Goal: Transaction & Acquisition: Purchase product/service

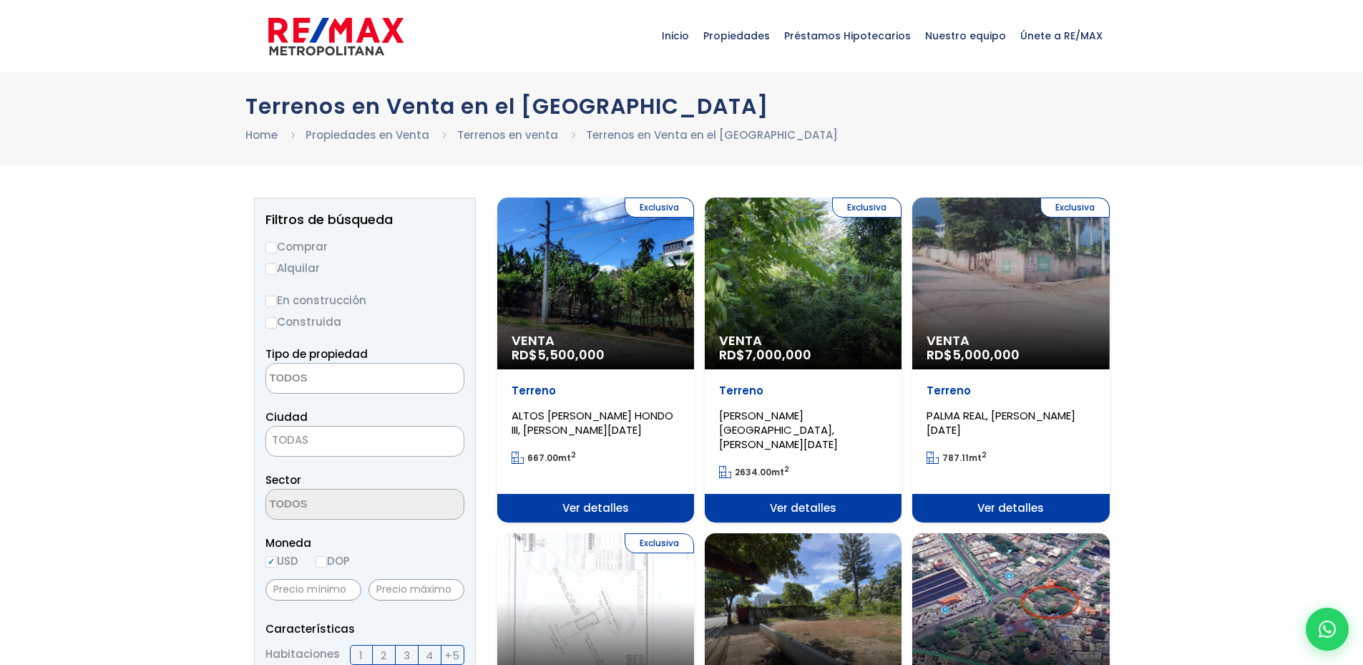
select select
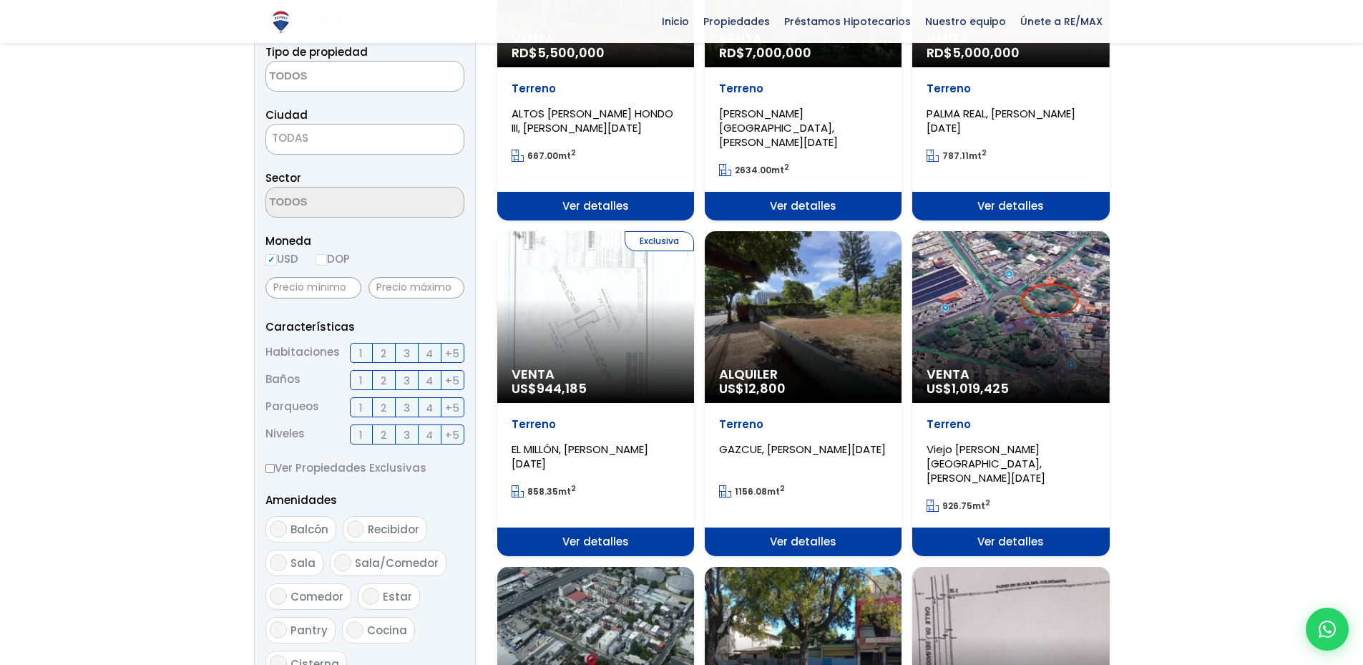
scroll to position [143, 0]
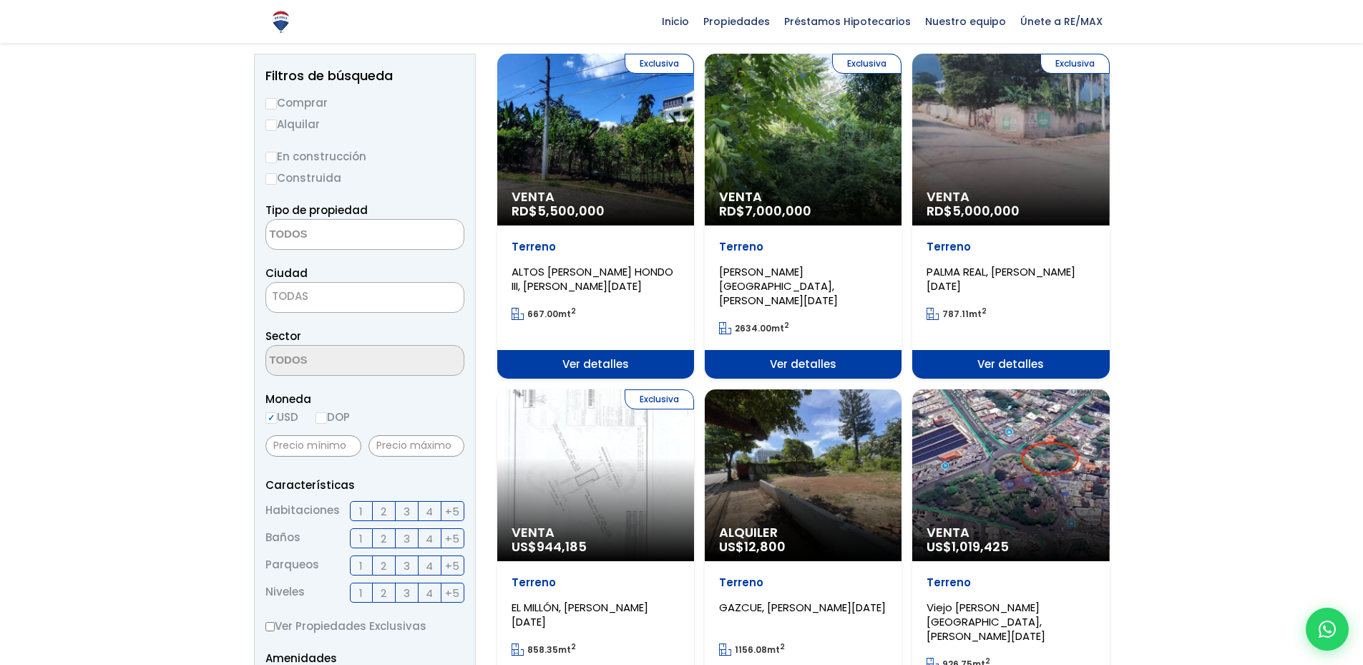
click at [568, 270] on span "ALTOS DE ARROYO HONDO III, SANTO DOMINGO DE GUZMÁN" at bounding box center [593, 278] width 162 height 29
click at [580, 351] on span "Ver detalles" at bounding box center [595, 364] width 197 height 29
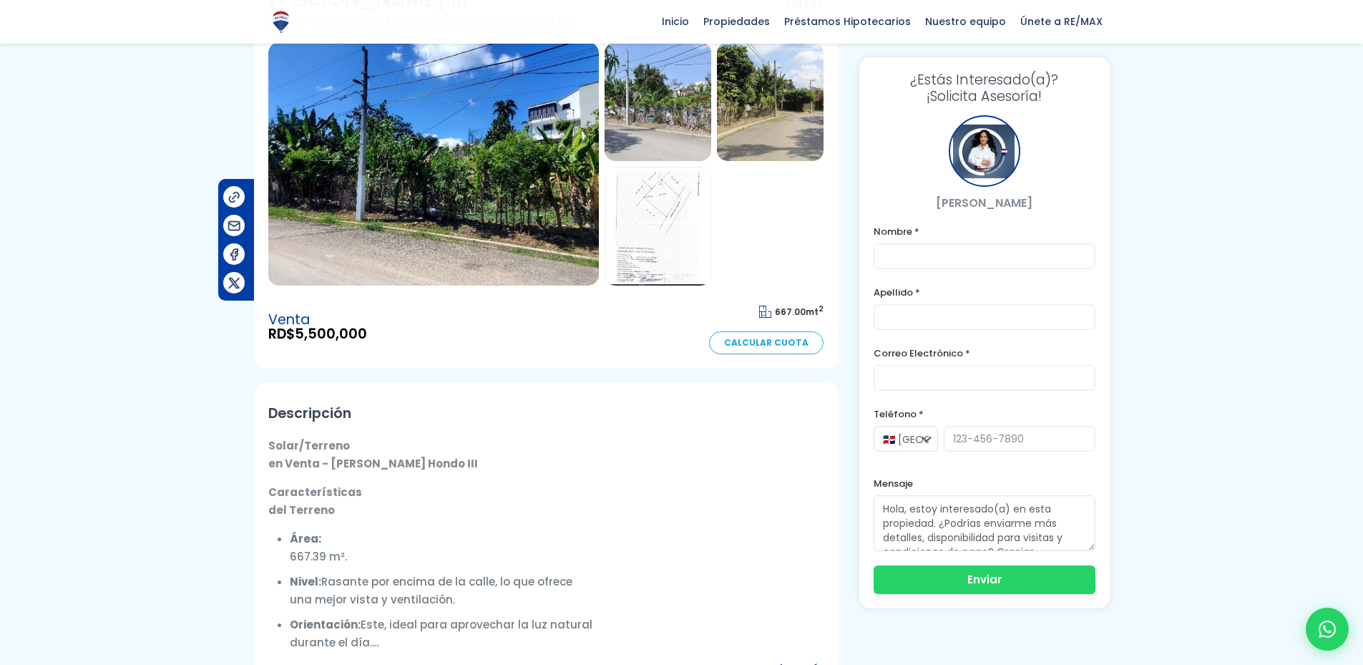
scroll to position [143, 0]
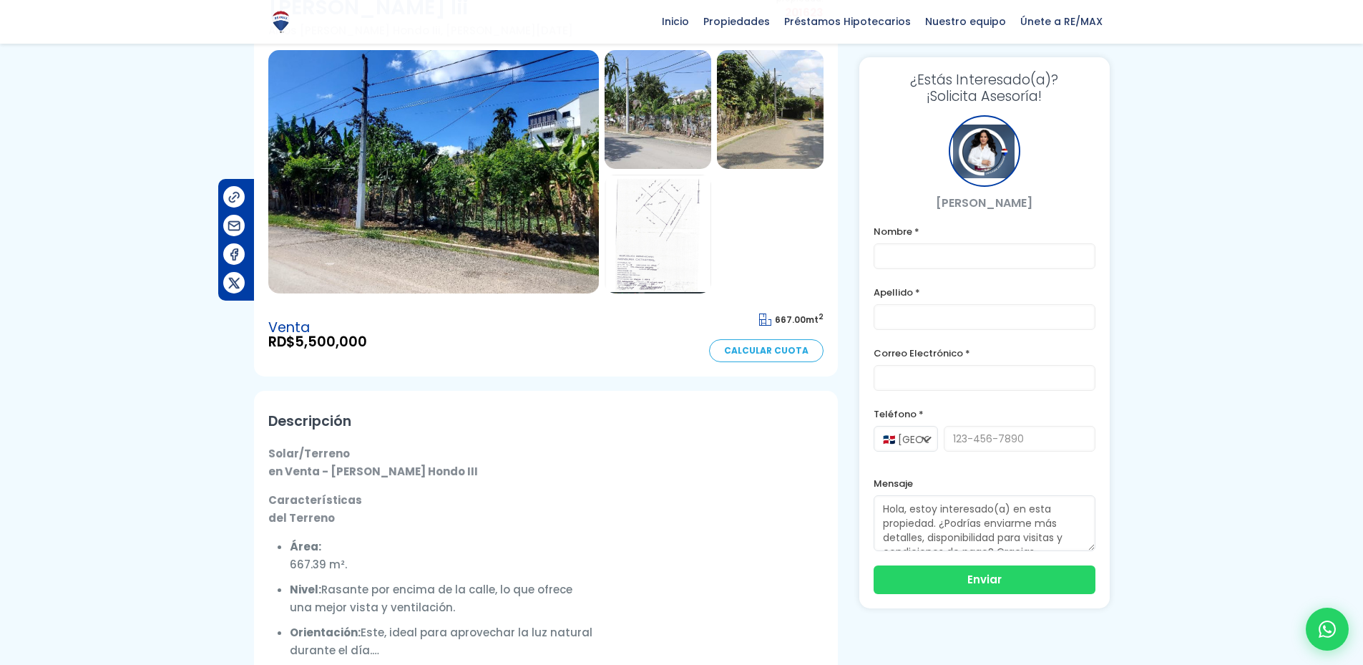
click at [786, 89] on img at bounding box center [770, 109] width 107 height 119
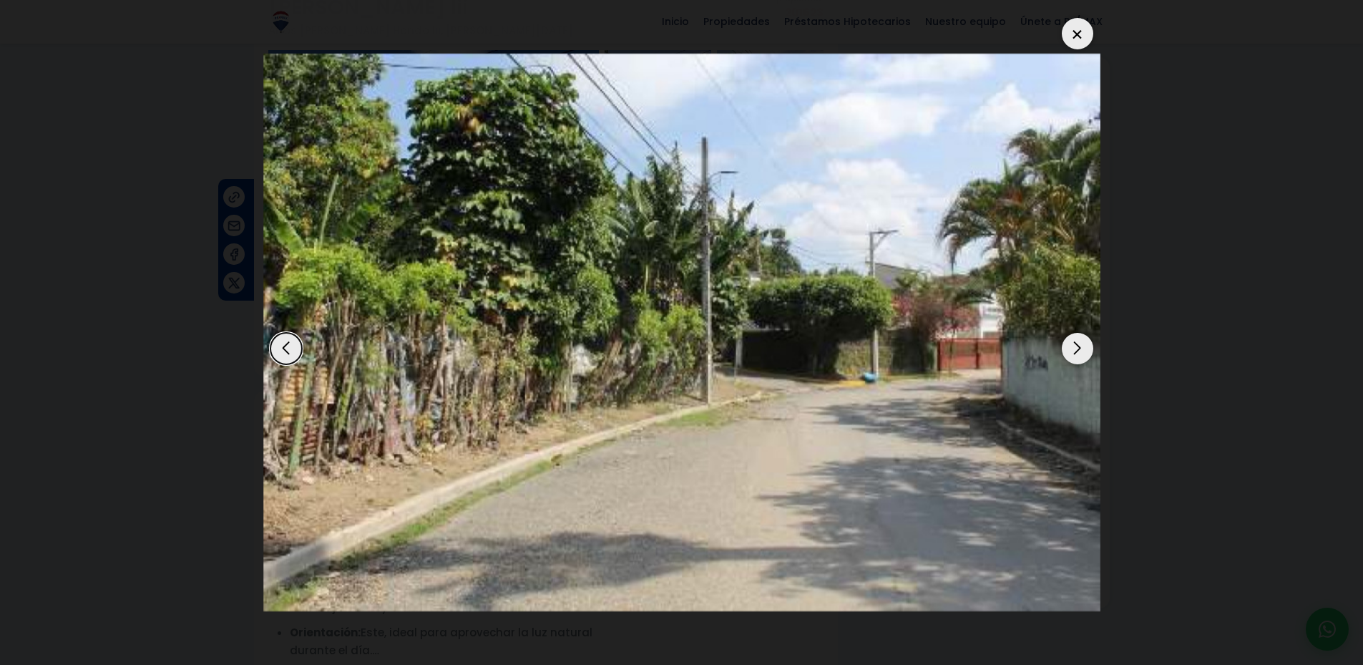
click at [1077, 359] on div "Next slide" at bounding box center [1077, 348] width 31 height 31
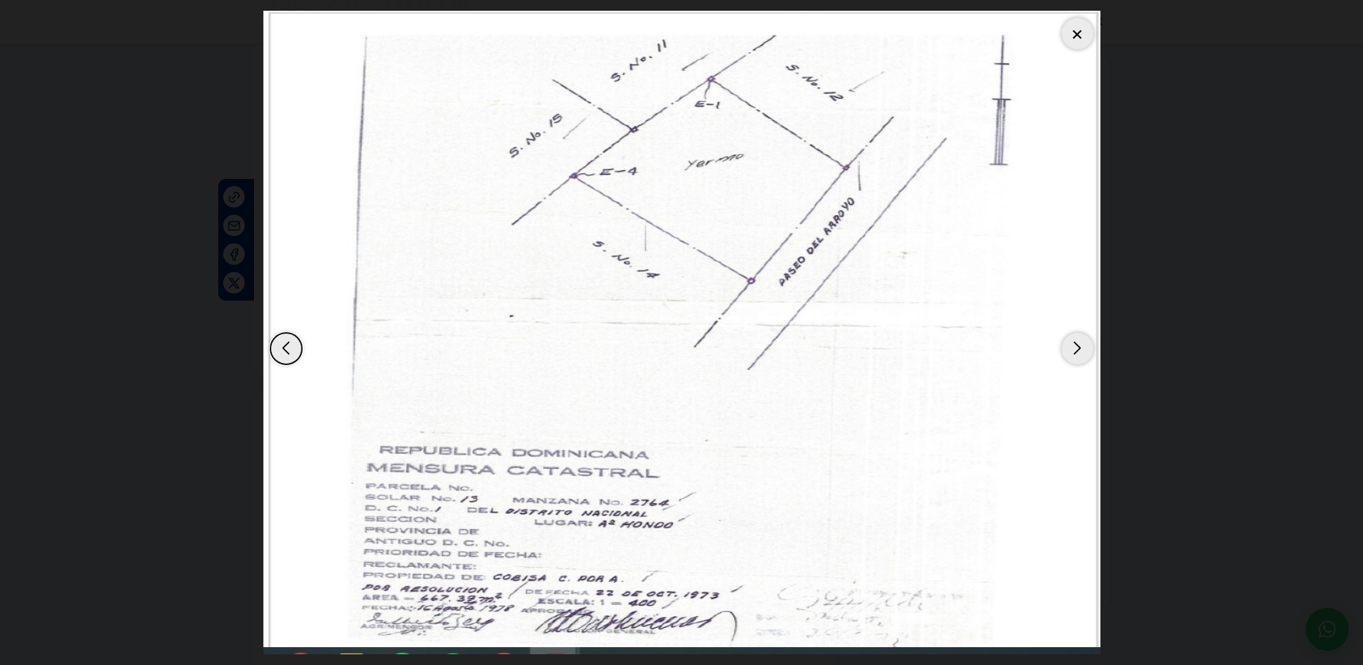
click at [1077, 359] on div "Next slide" at bounding box center [1077, 348] width 31 height 31
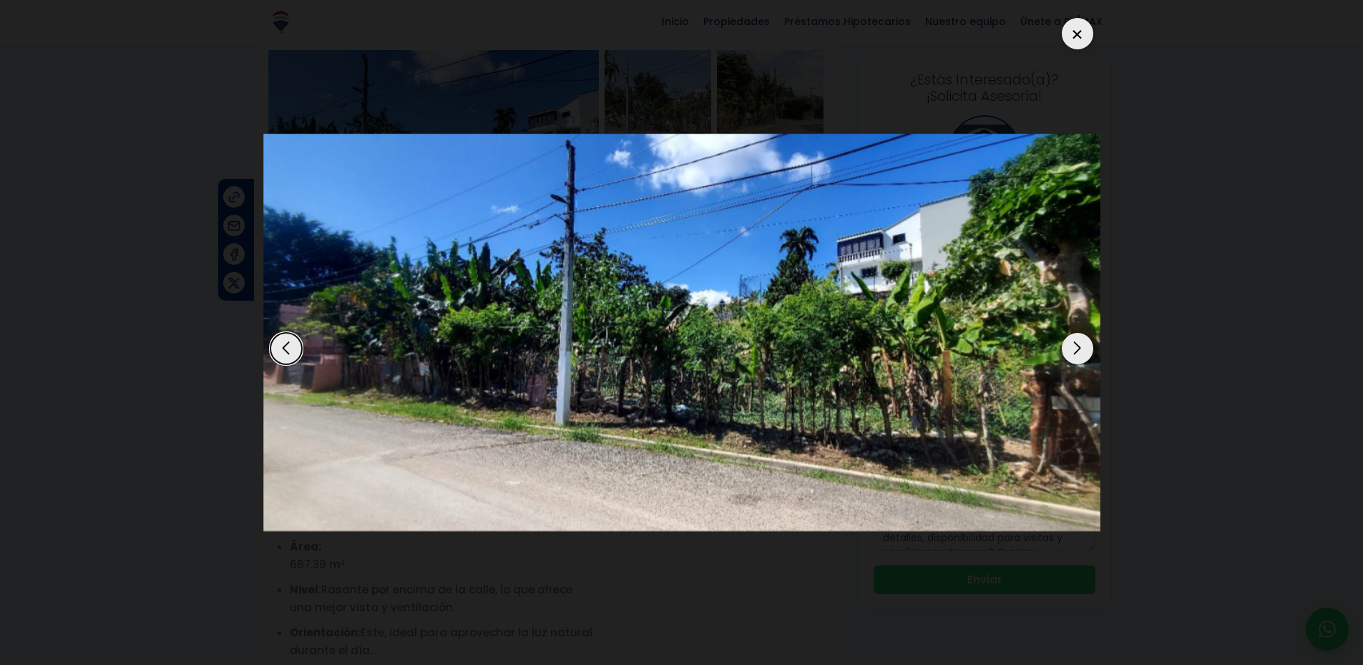
click at [1077, 359] on div "Next slide" at bounding box center [1077, 348] width 31 height 31
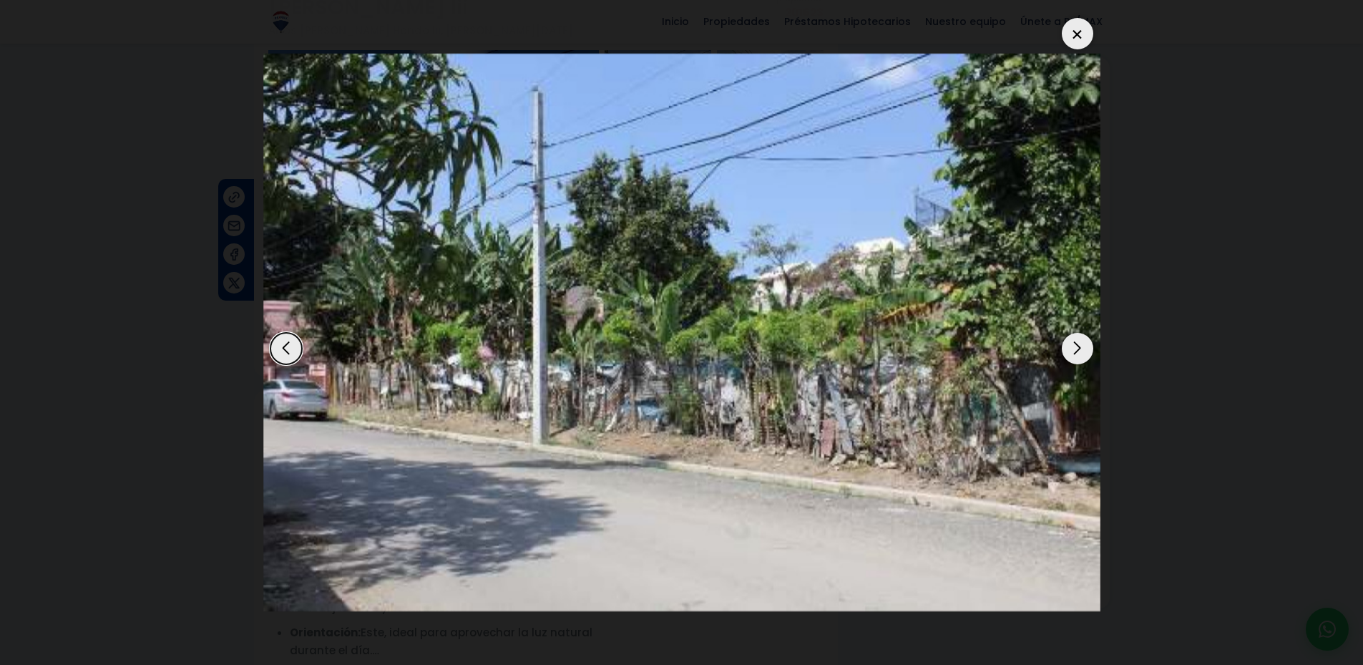
click at [1077, 359] on div "Next slide" at bounding box center [1077, 348] width 31 height 31
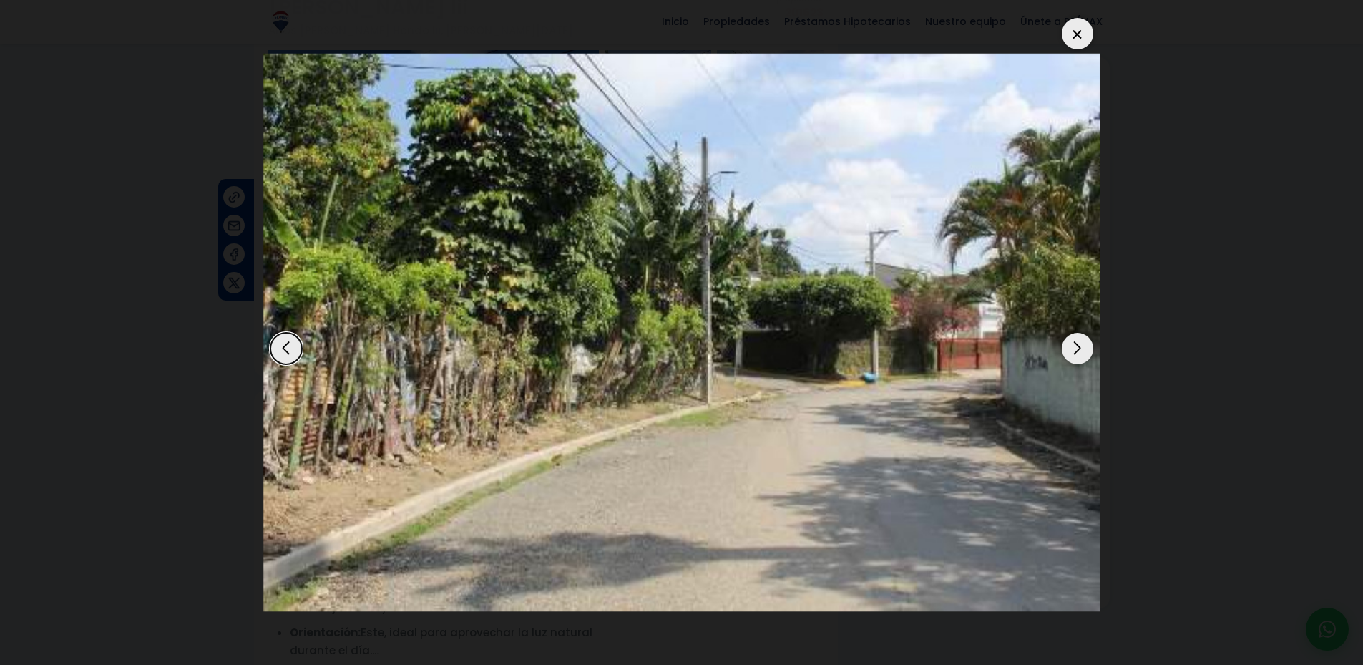
click at [1077, 359] on div "Next slide" at bounding box center [1077, 348] width 31 height 31
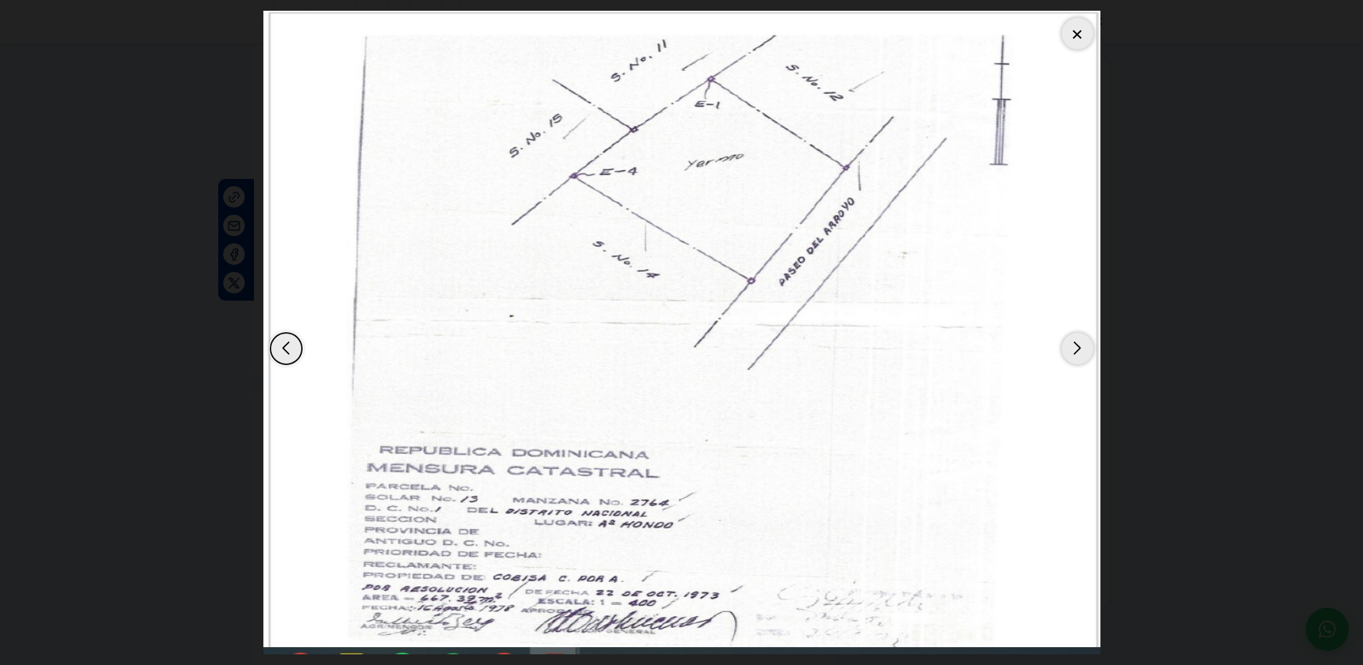
click at [1077, 359] on div "Next slide" at bounding box center [1077, 348] width 31 height 31
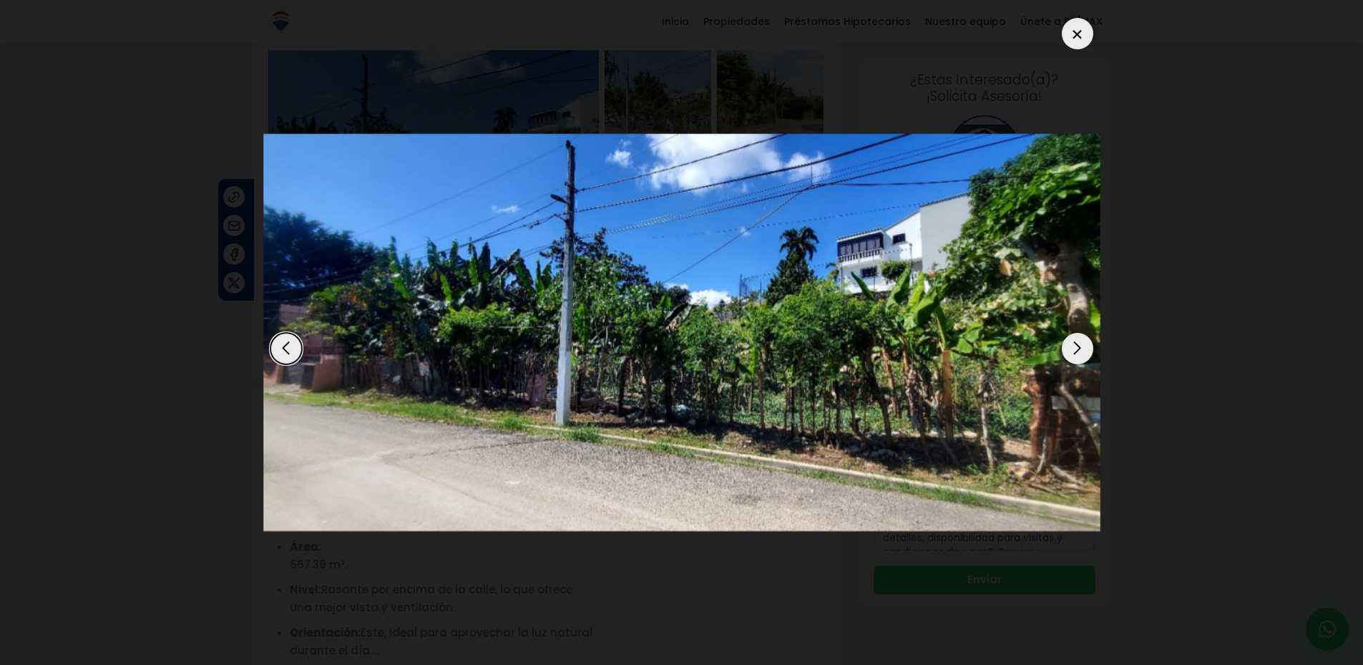
click at [1077, 359] on div "Next slide" at bounding box center [1077, 348] width 31 height 31
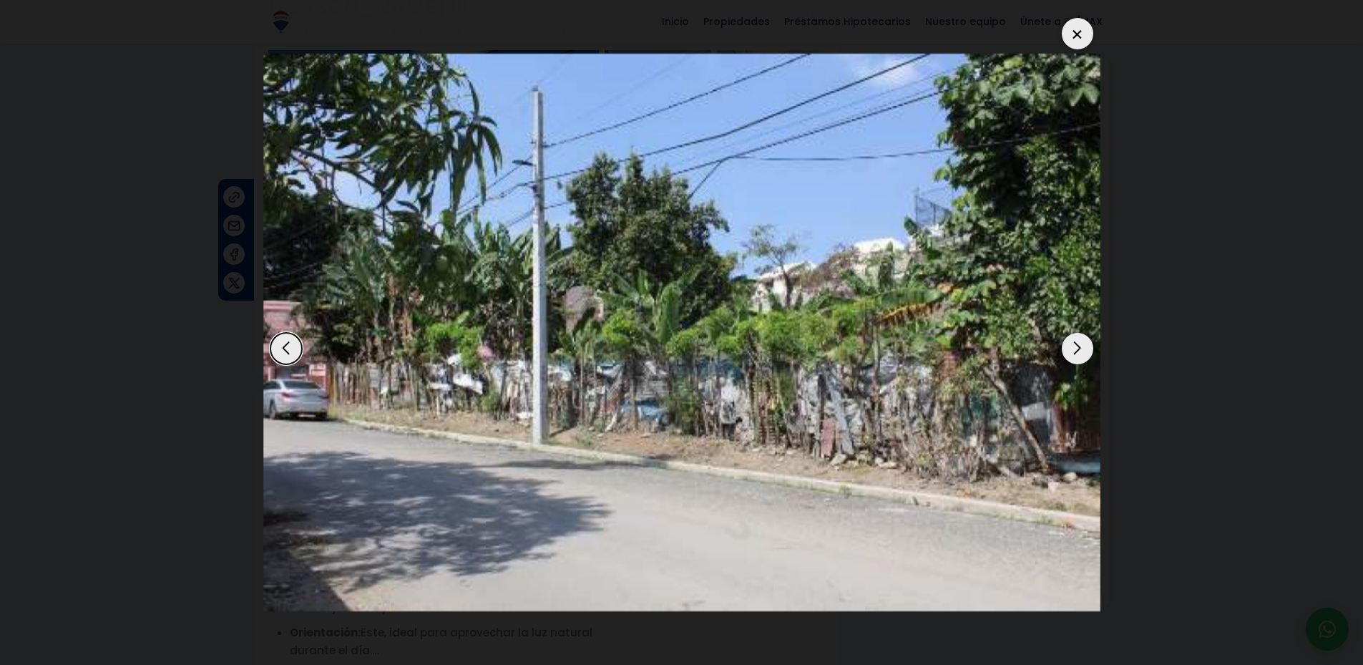
click at [1077, 359] on div "Next slide" at bounding box center [1077, 348] width 31 height 31
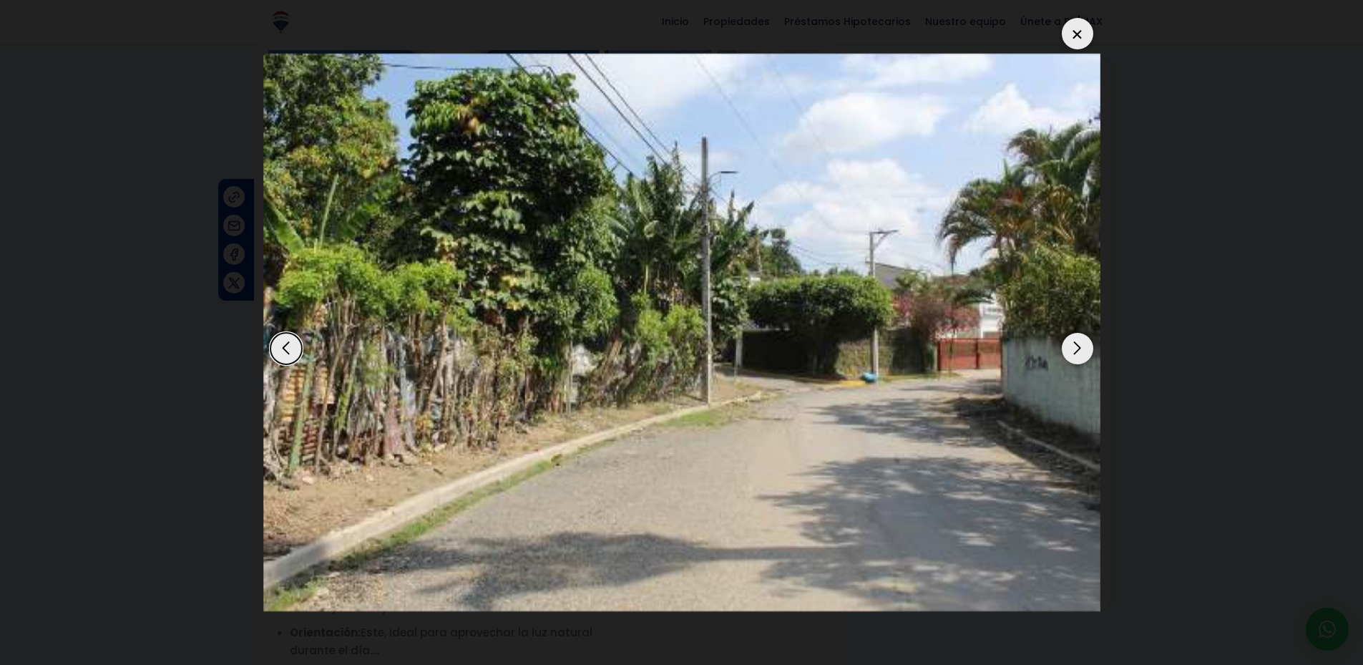
click at [1077, 359] on div "Next slide" at bounding box center [1077, 348] width 31 height 31
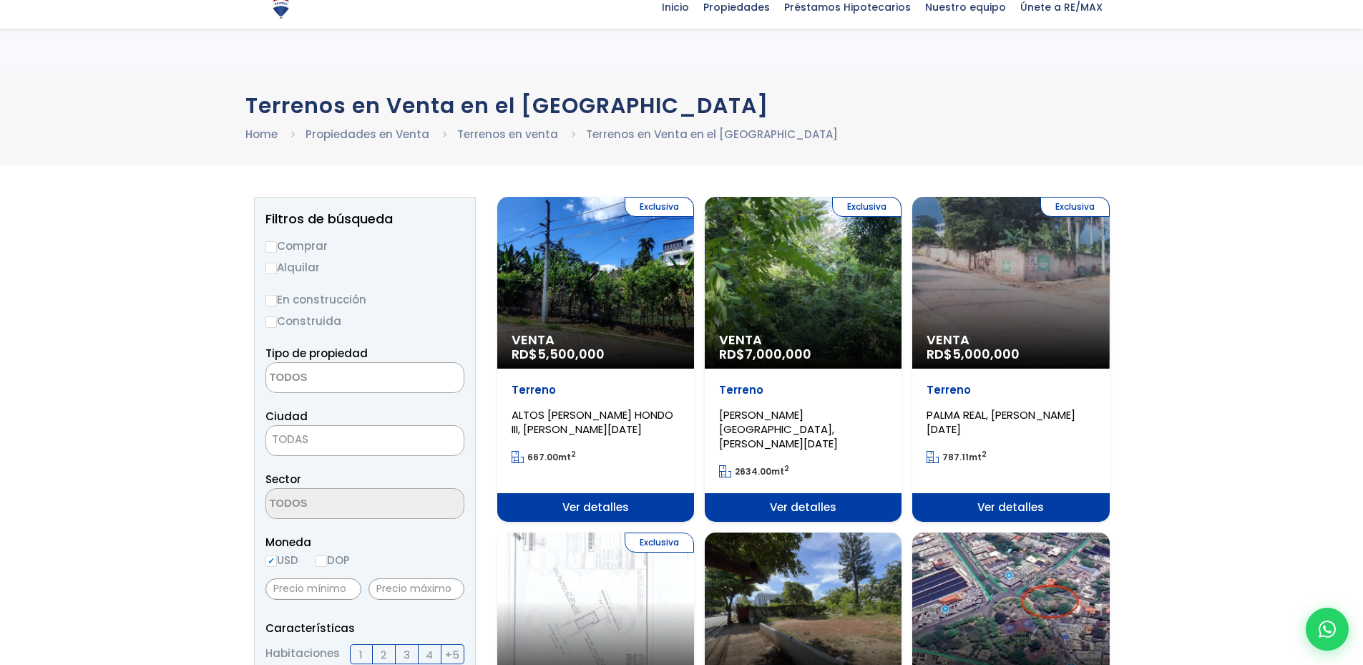
select select
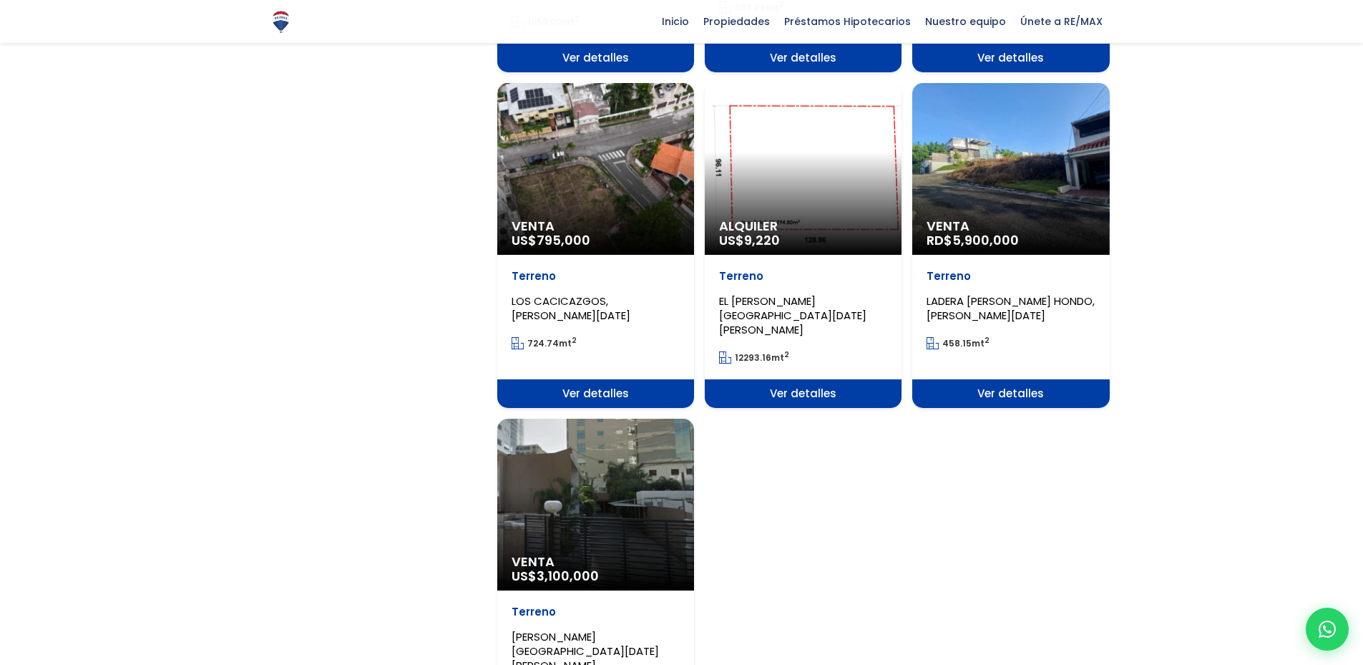
scroll to position [1431, 0]
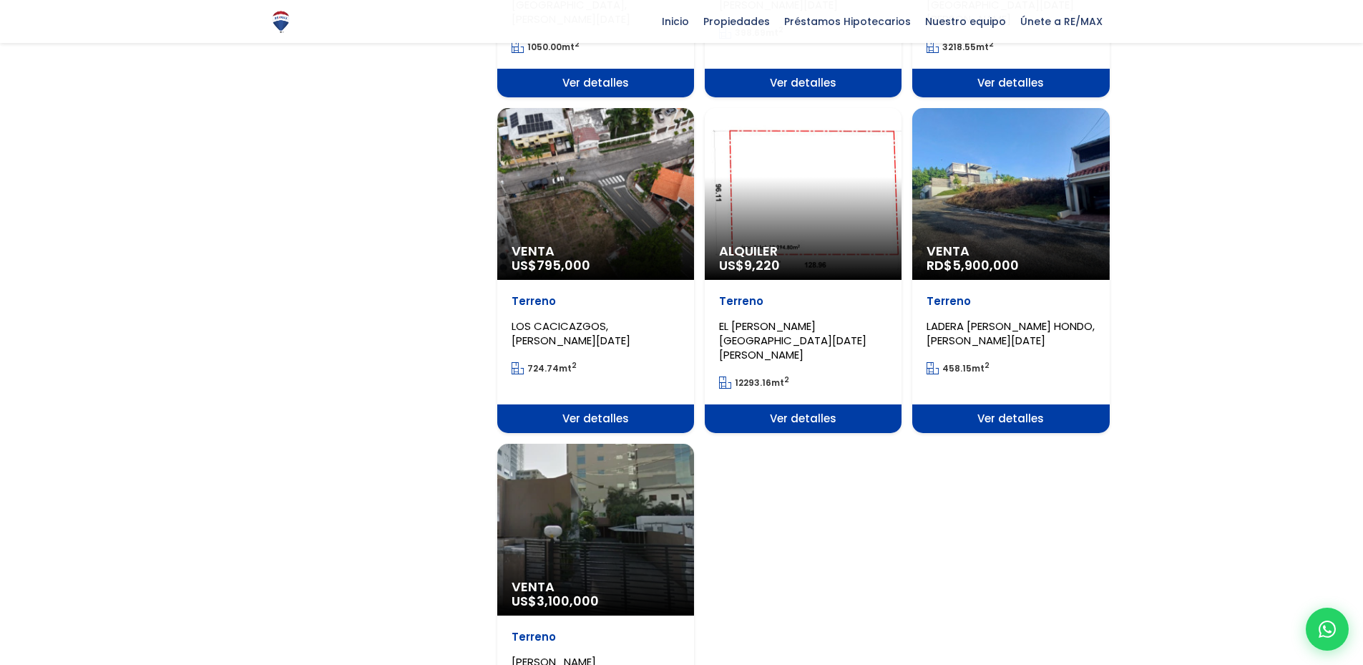
click at [969, 404] on span "Ver detalles" at bounding box center [1010, 418] width 197 height 29
click at [959, 404] on span "Ver detalles" at bounding box center [1010, 418] width 197 height 29
click at [1025, 404] on span "Ver detalles" at bounding box center [1010, 418] width 197 height 29
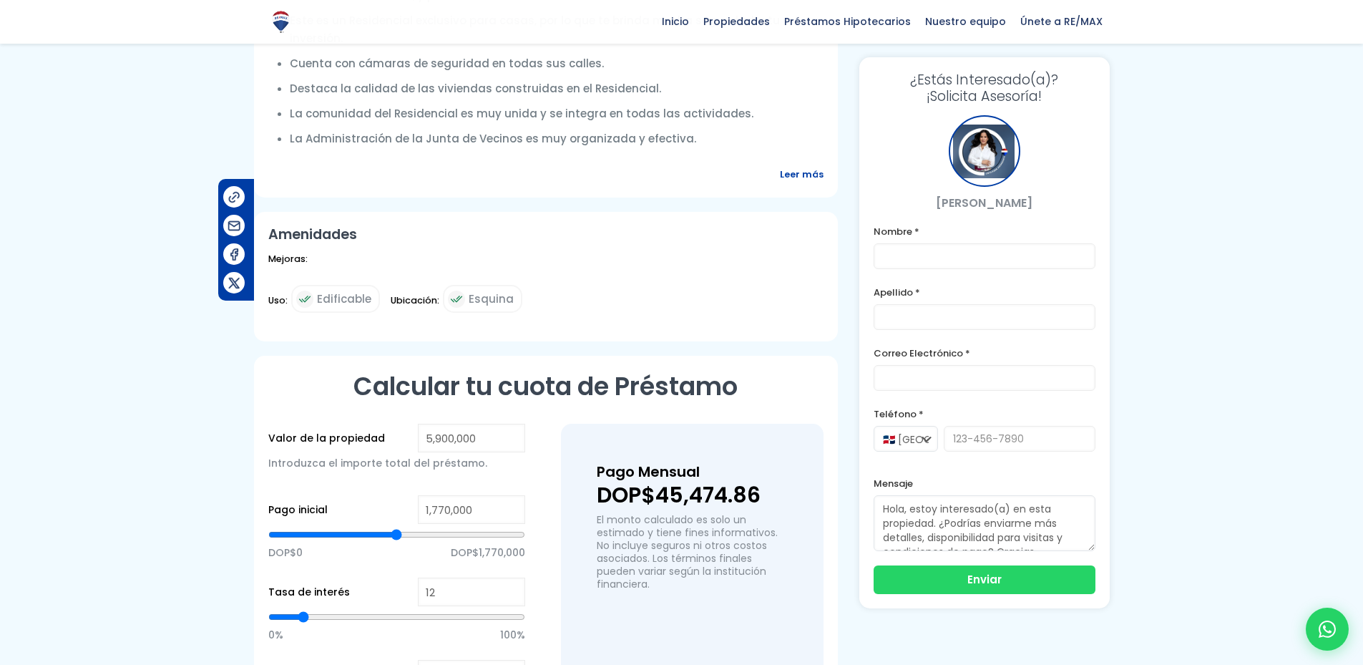
scroll to position [715, 0]
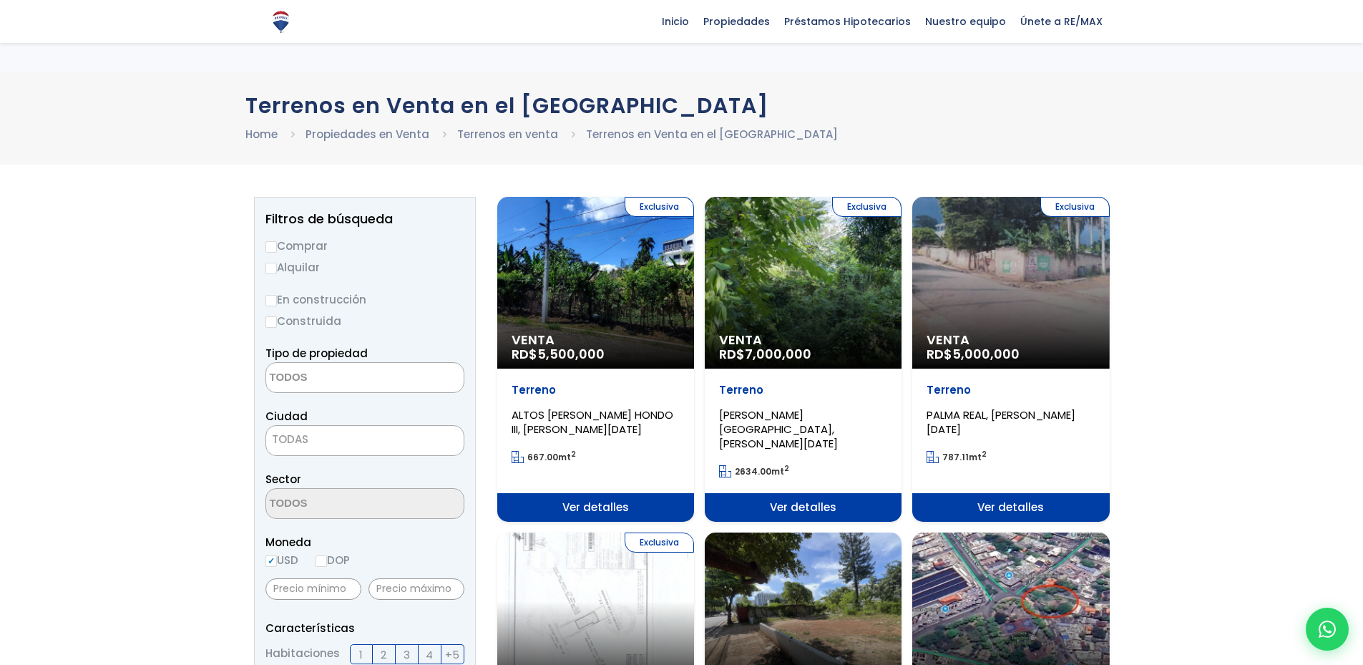
select select
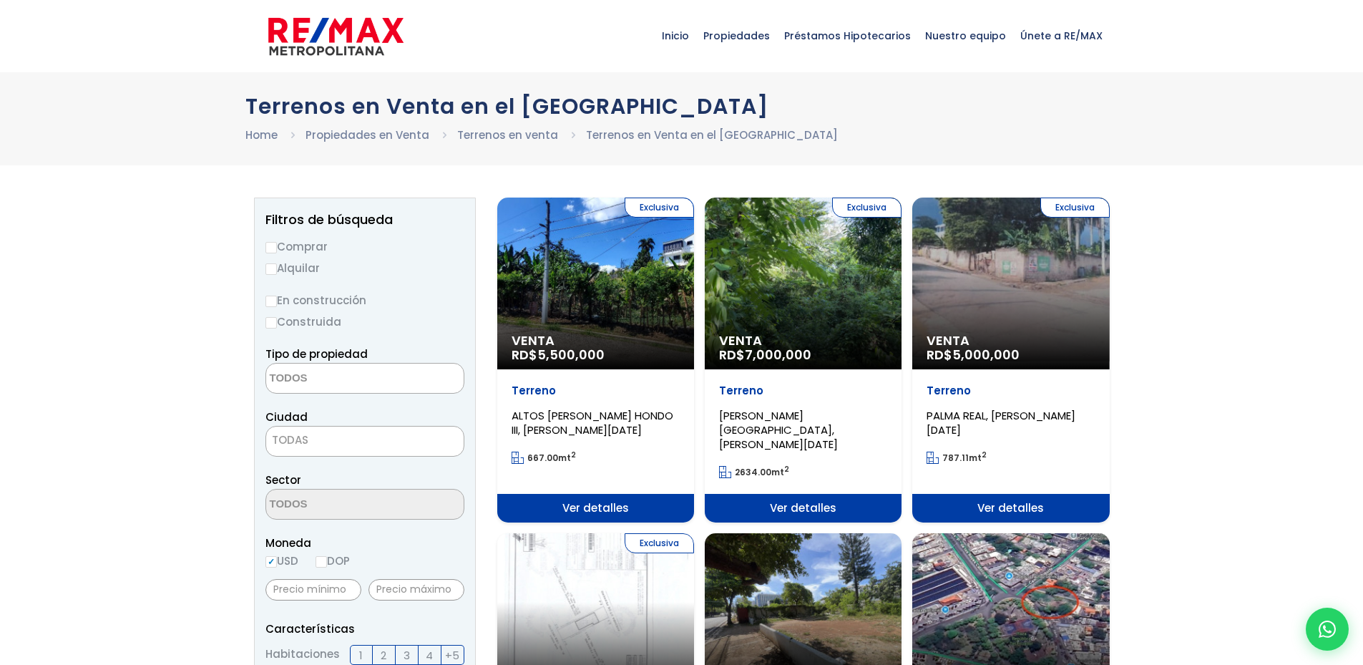
click at [571, 494] on span "Ver detalles" at bounding box center [595, 508] width 197 height 29
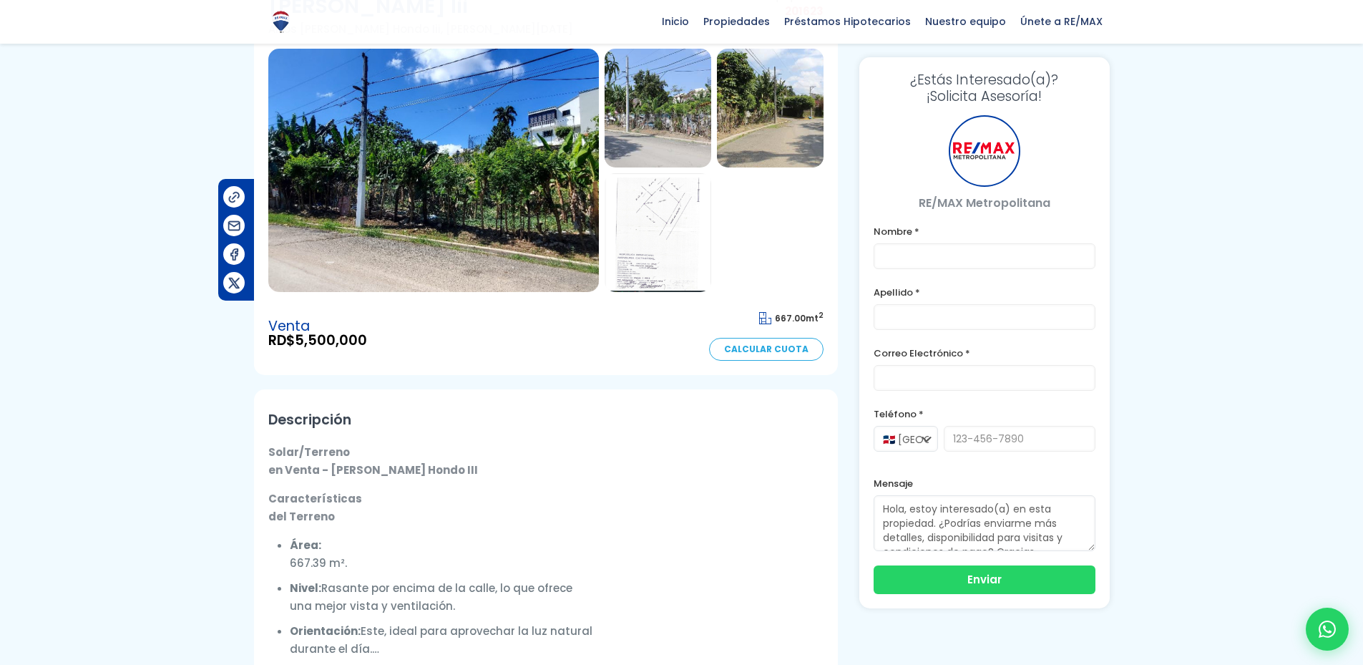
scroll to position [143, 0]
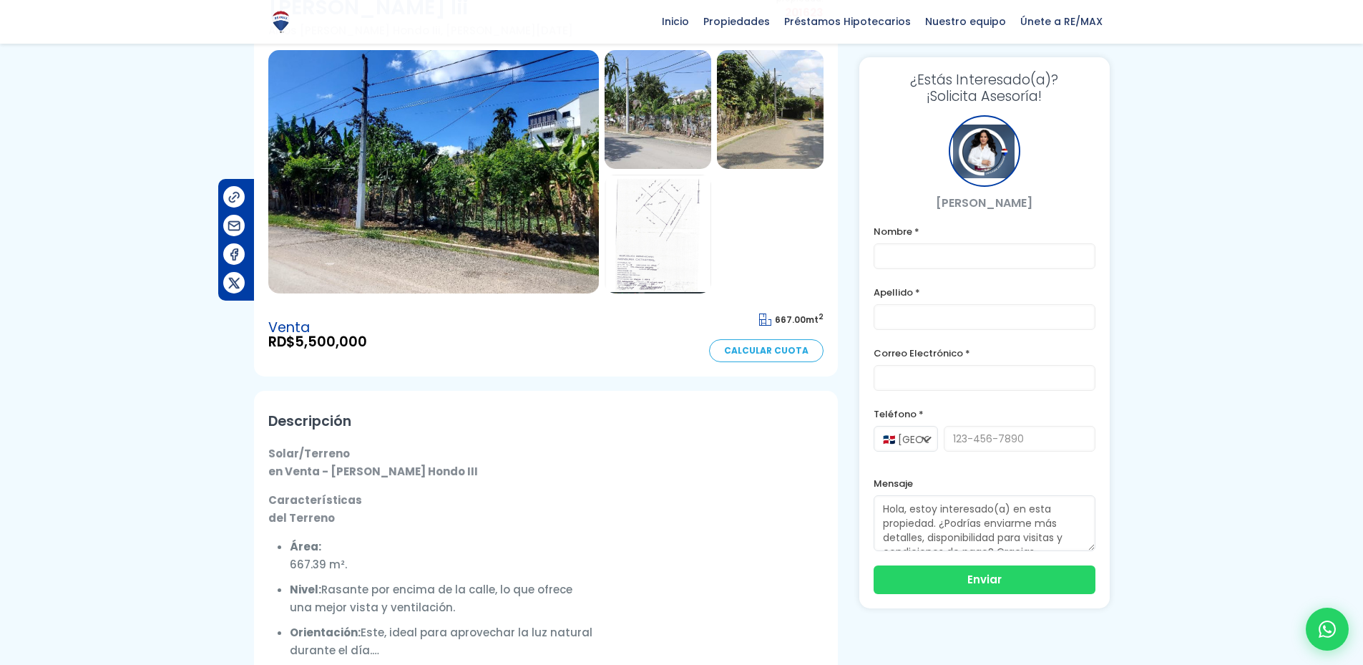
click at [788, 339] on link "Calcular Cuota" at bounding box center [766, 350] width 114 height 23
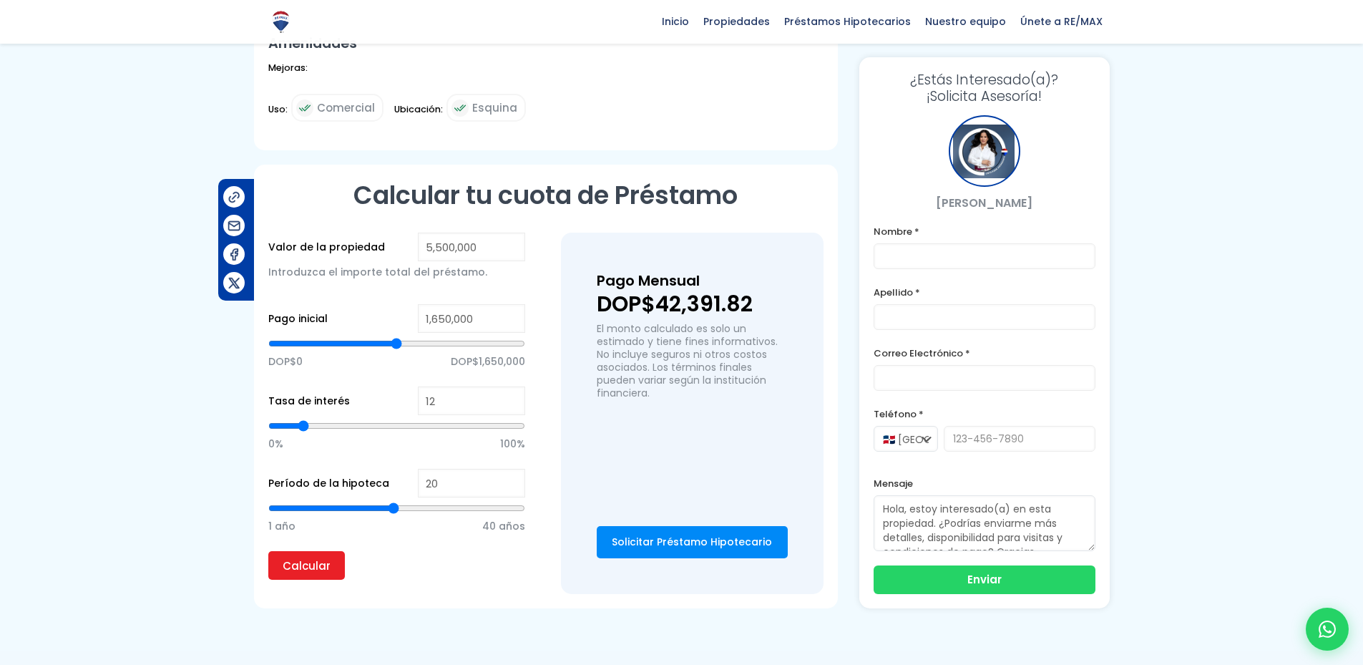
scroll to position [885, 0]
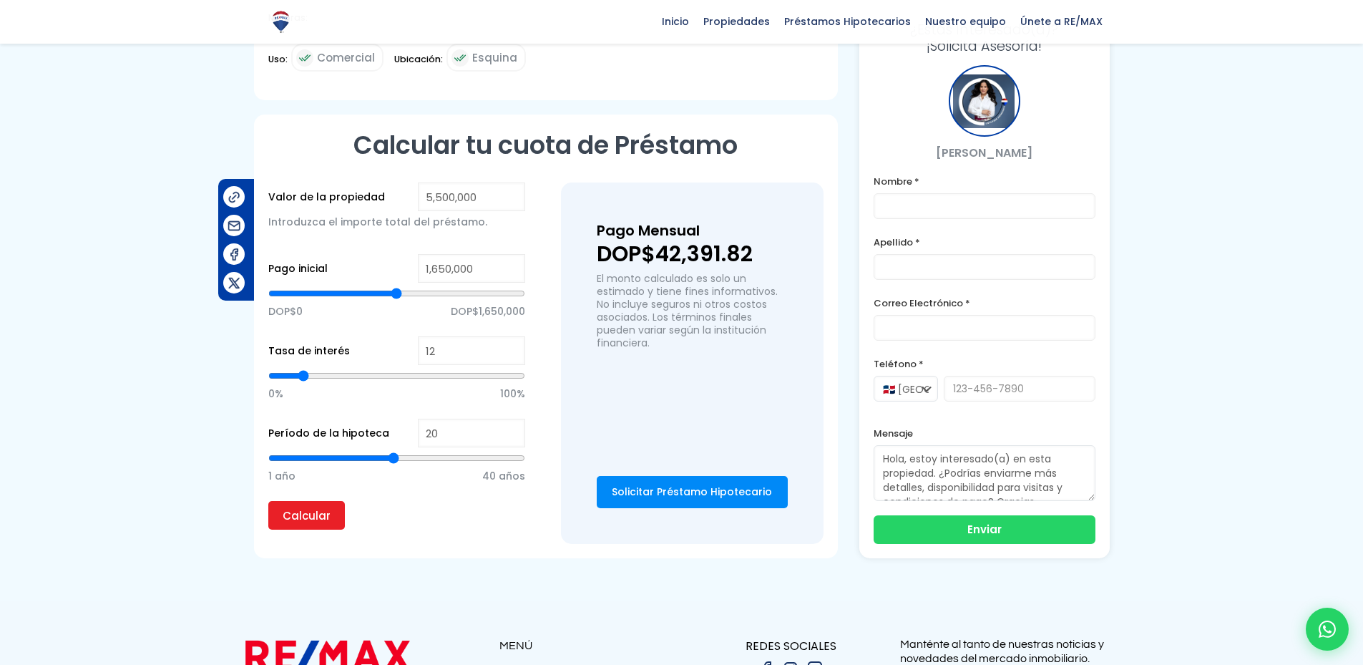
click at [636, 476] on link "Solicitar Préstamo Hipotecario" at bounding box center [692, 492] width 191 height 32
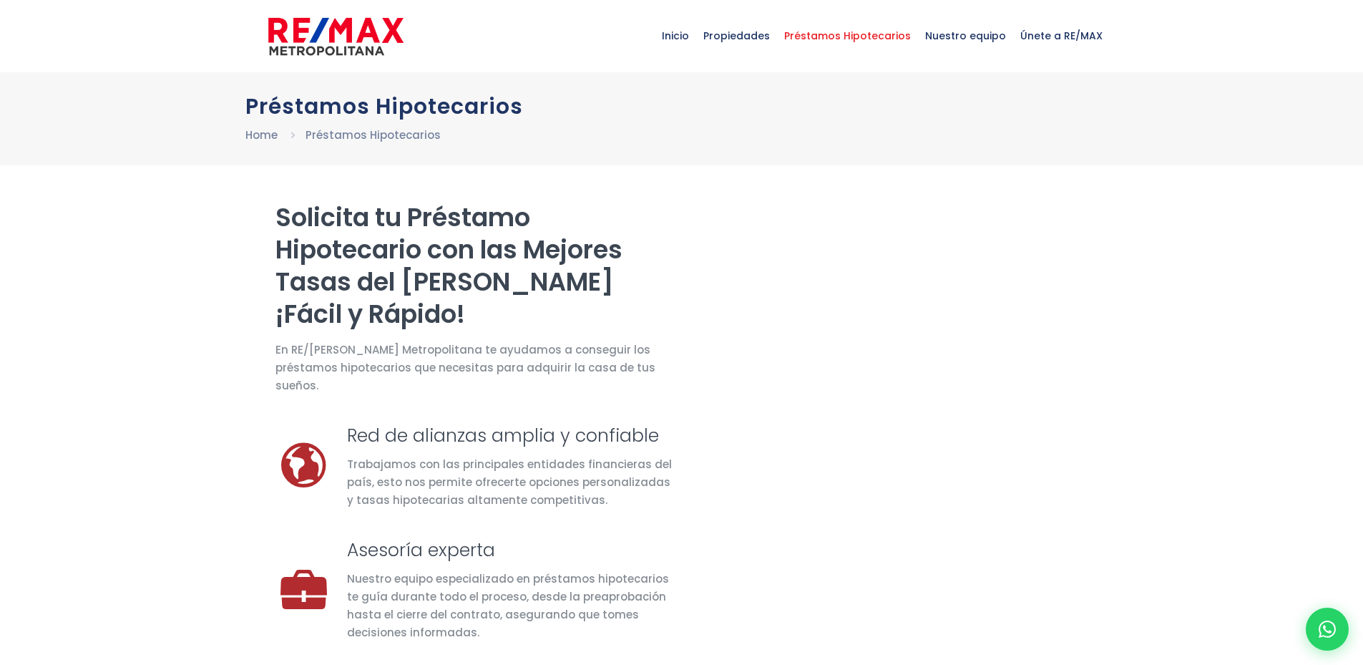
select select "DO"
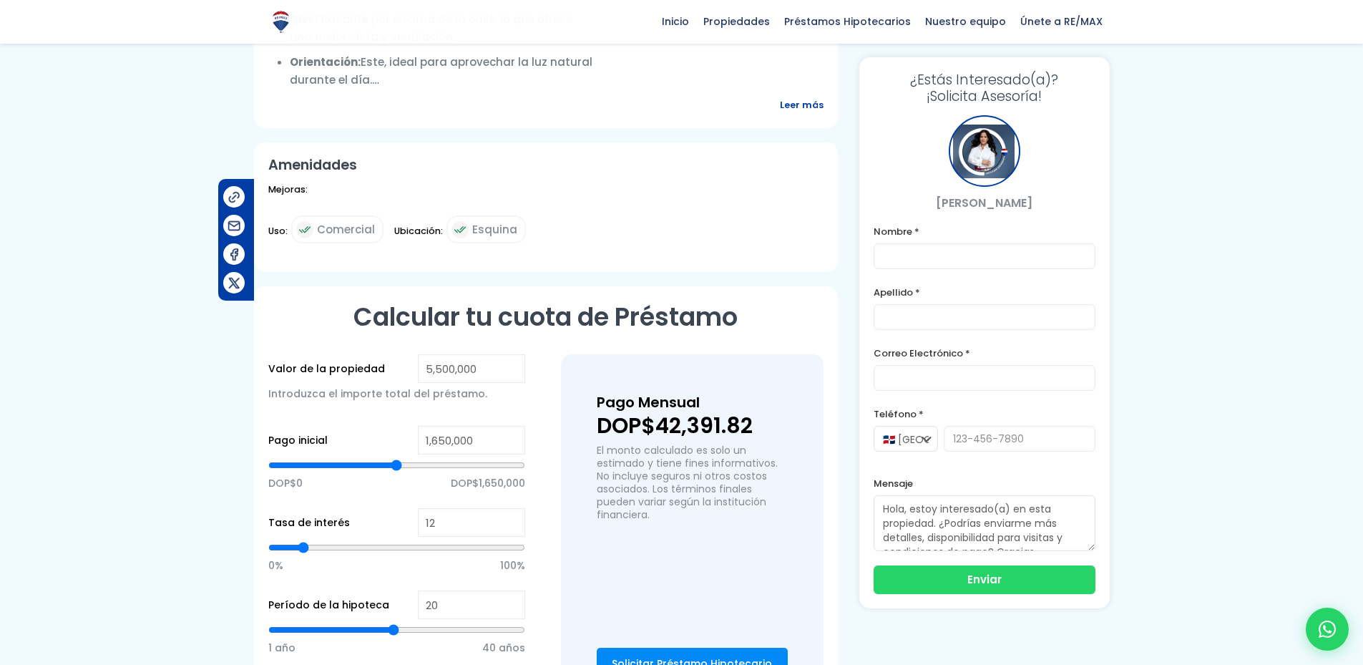
scroll to position [785, 0]
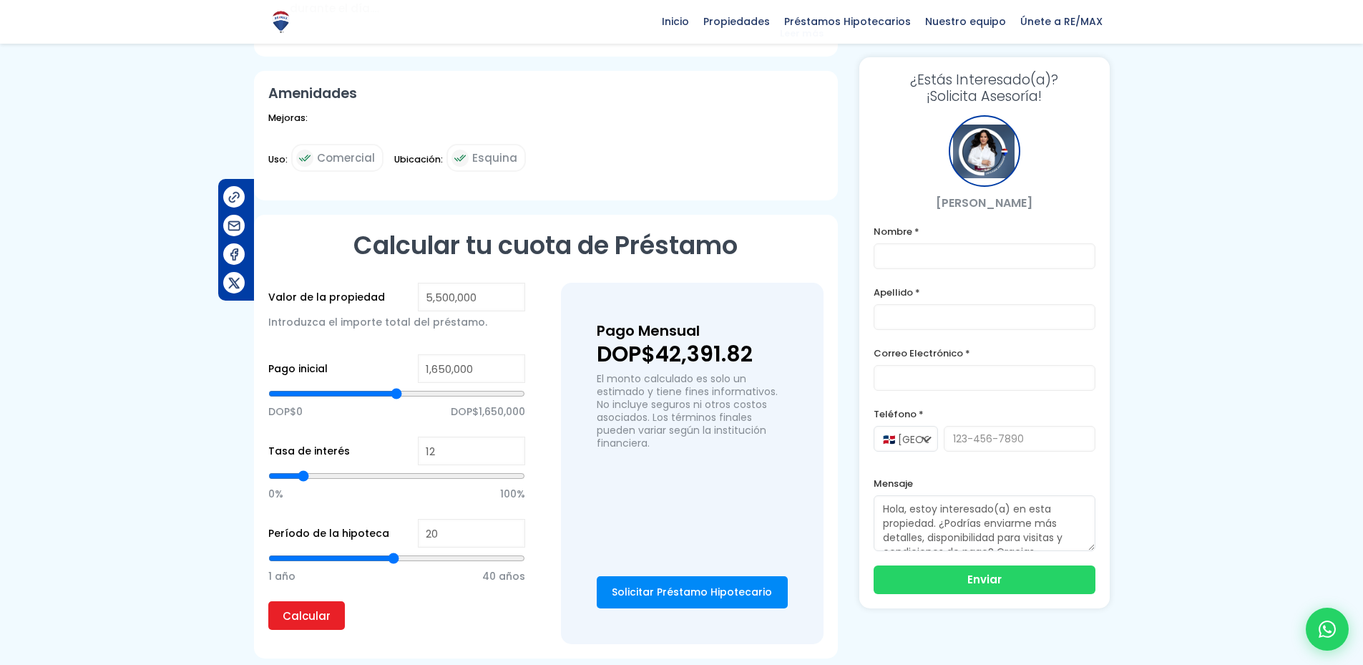
click at [703, 576] on link "Solicitar Préstamo Hipotecario" at bounding box center [692, 592] width 191 height 32
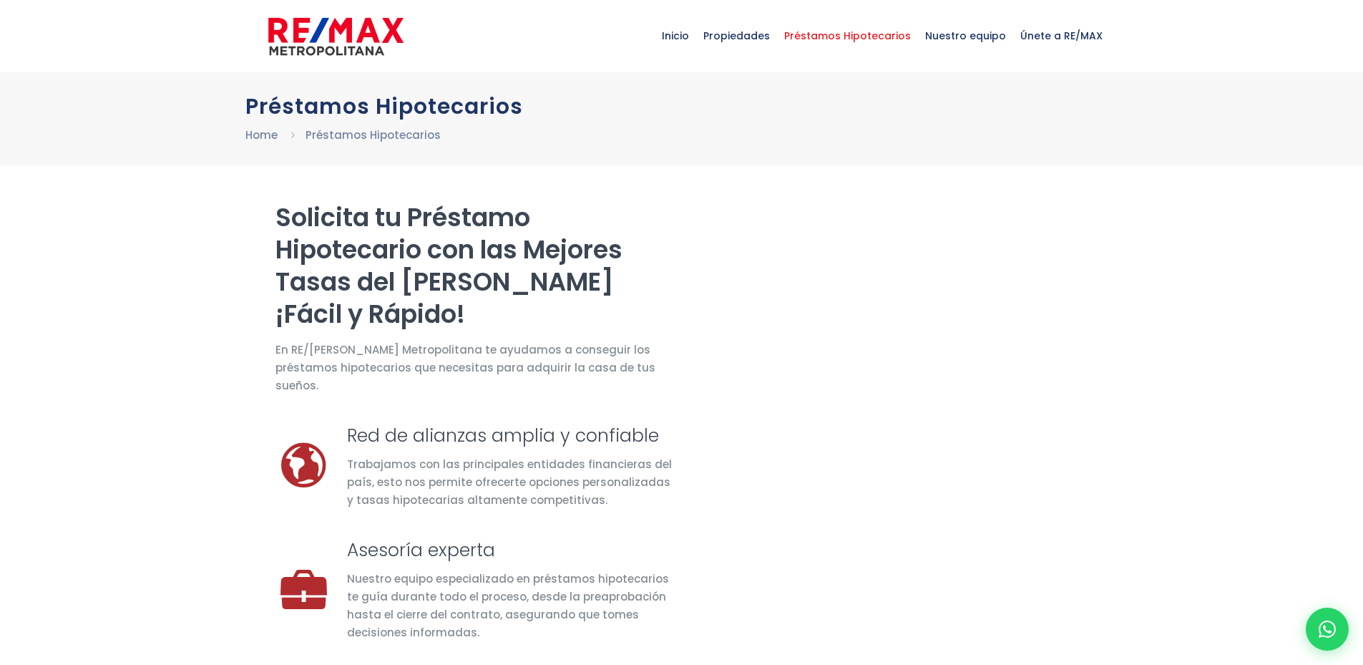
select select "DO"
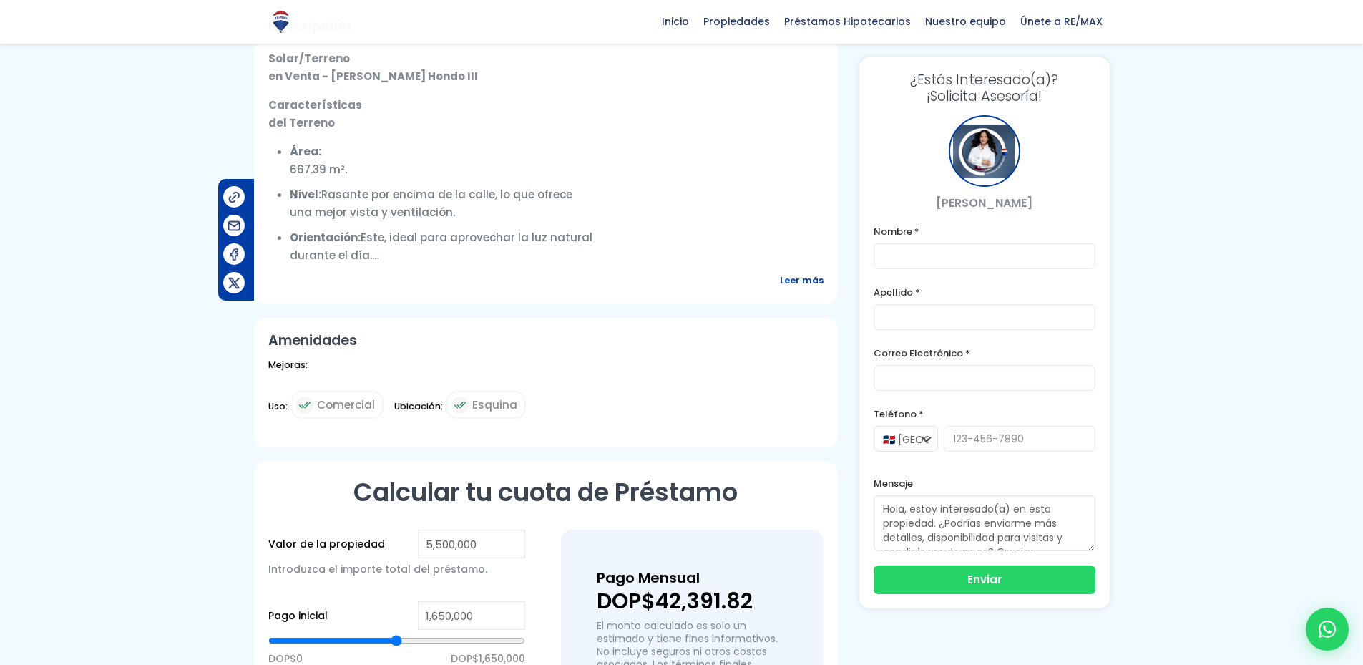
scroll to position [395, 0]
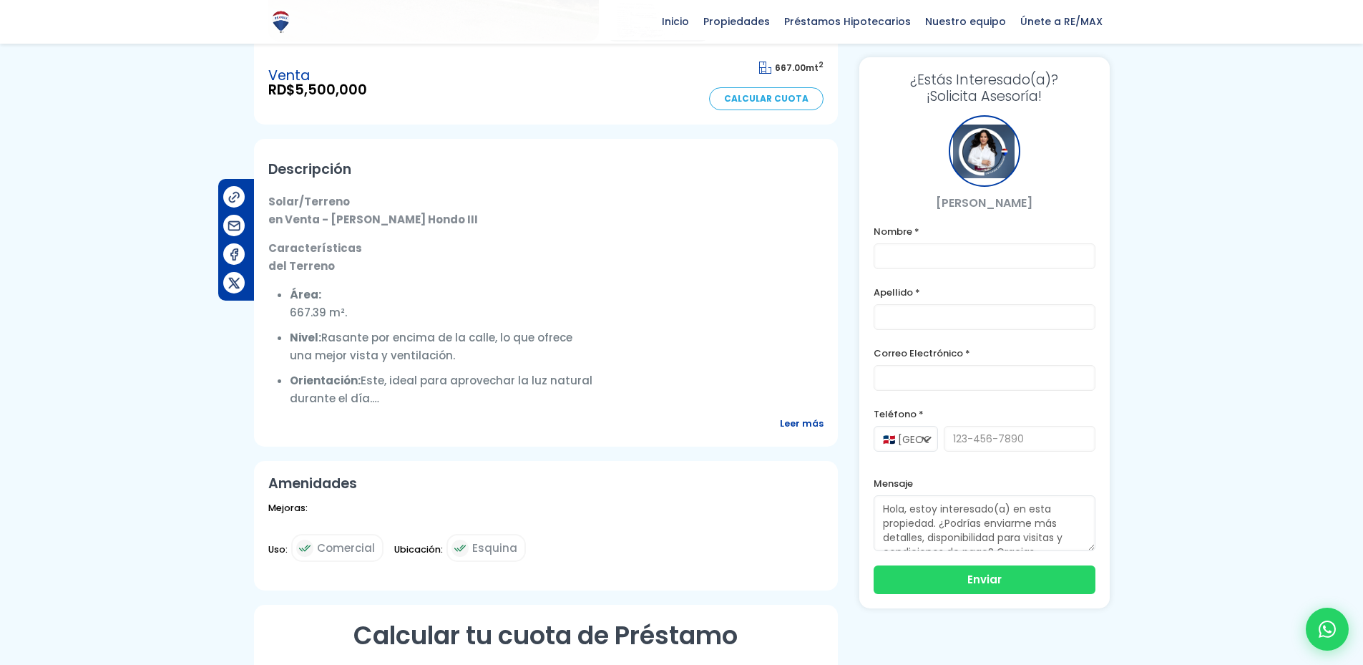
click at [803, 414] on span "Leer más" at bounding box center [802, 423] width 44 height 18
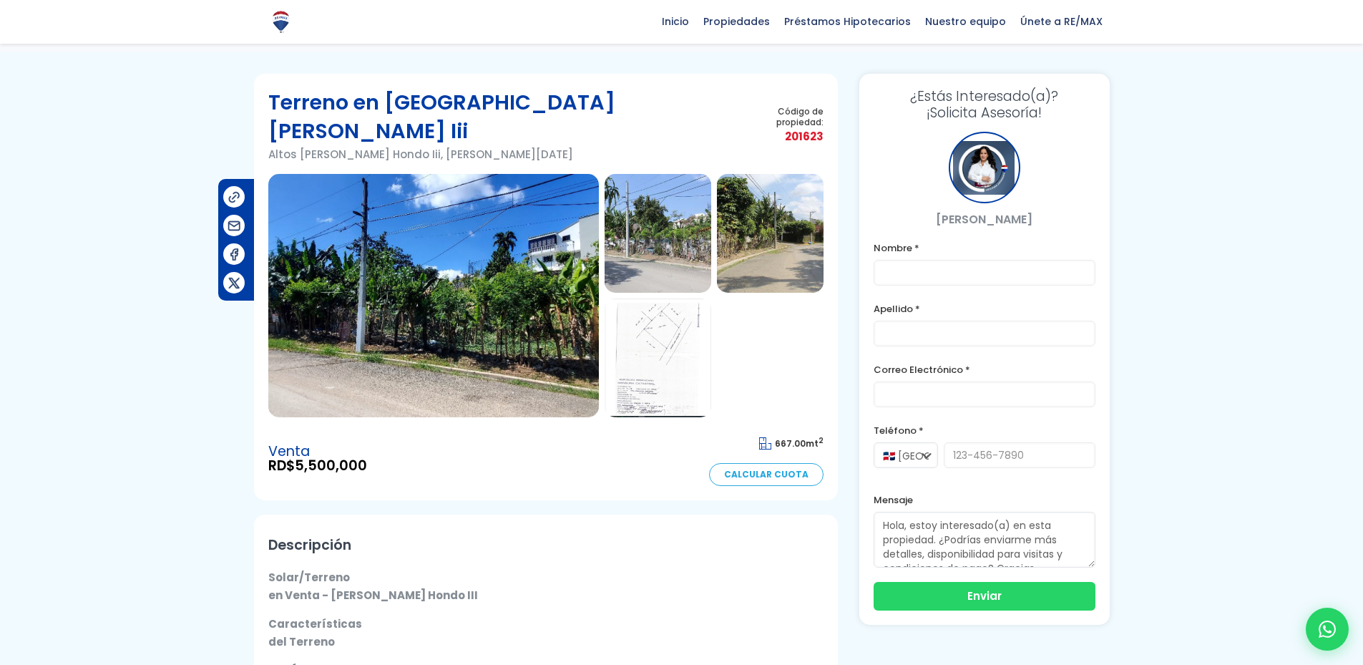
scroll to position [0, 0]
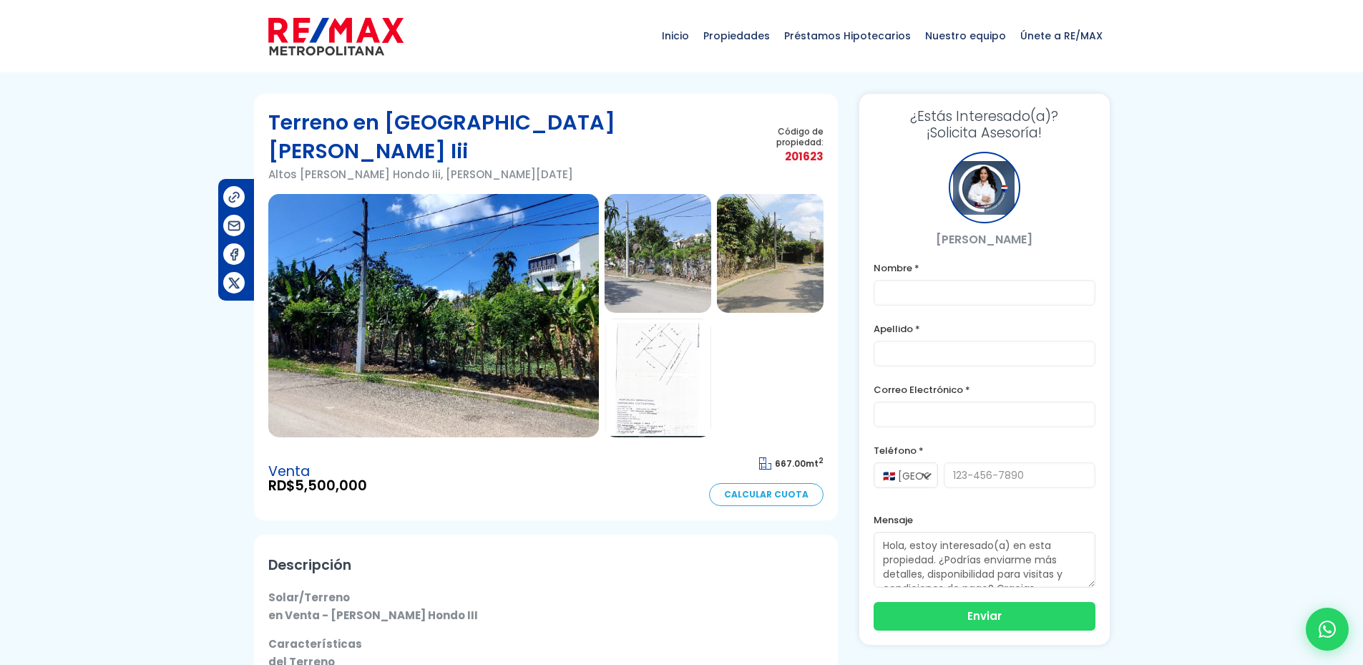
click at [638, 329] on img at bounding box center [658, 377] width 107 height 119
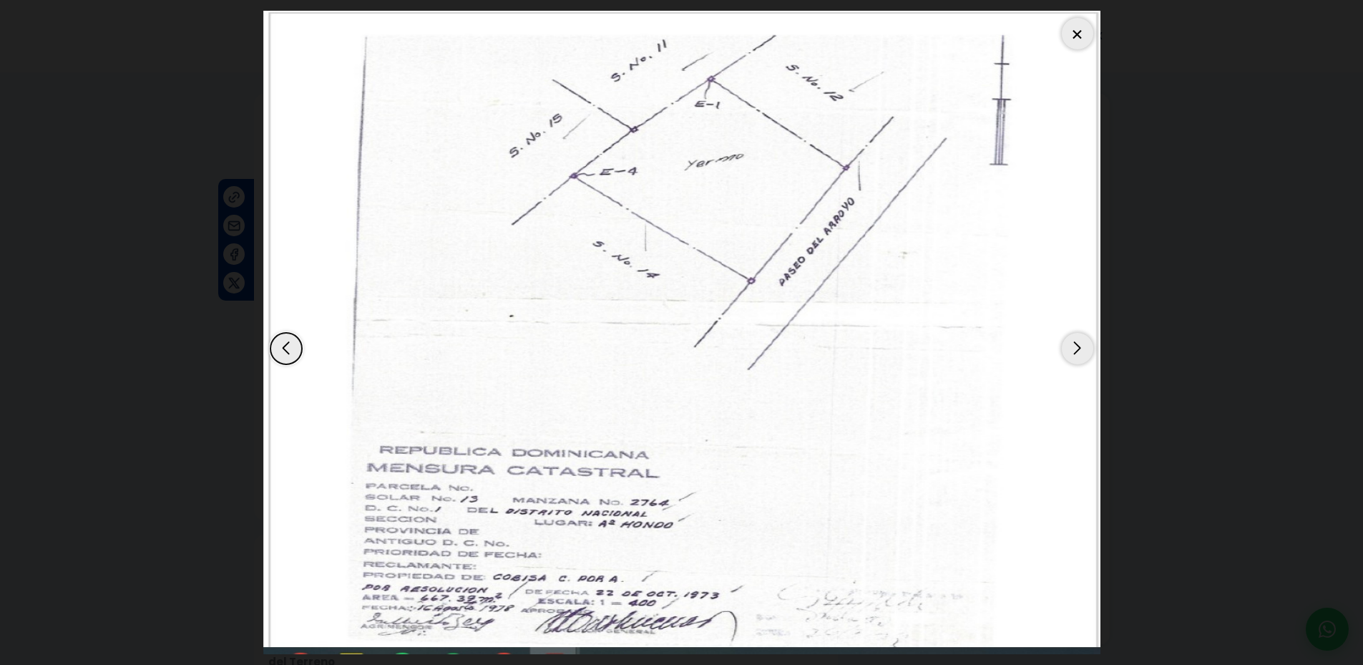
click at [1090, 345] on div "Next slide" at bounding box center [1077, 348] width 31 height 31
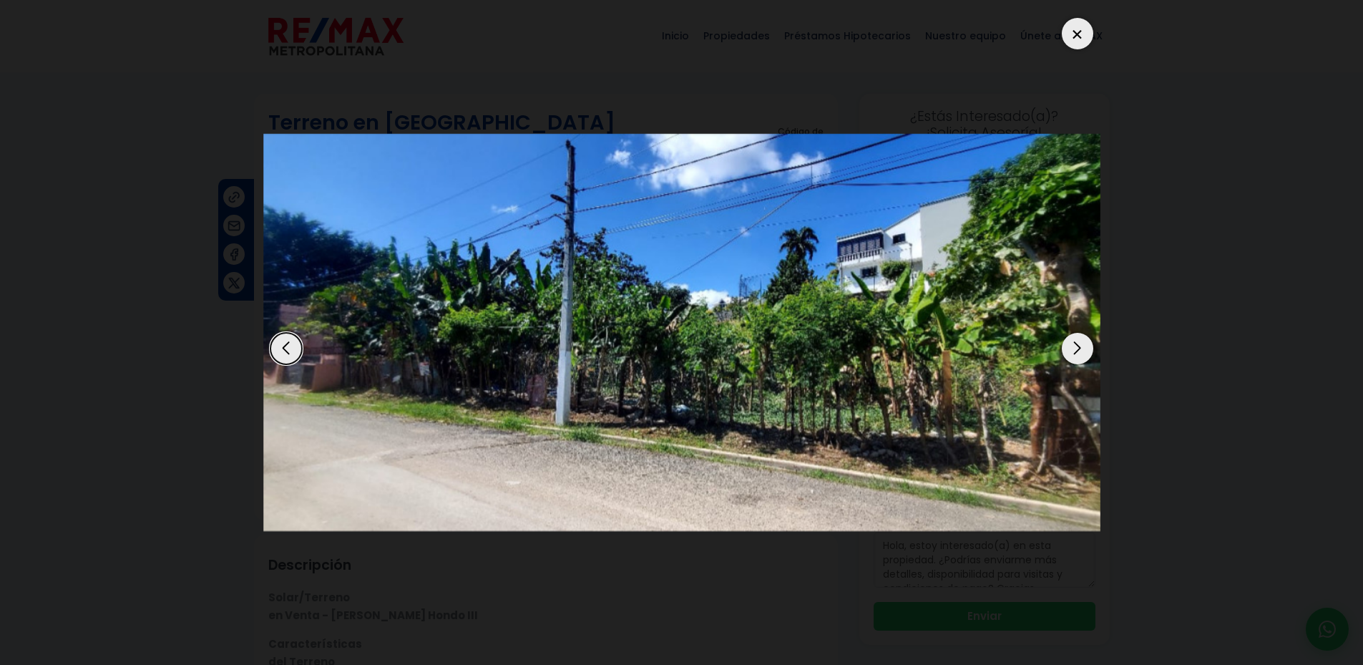
click at [1087, 349] on div "Next slide" at bounding box center [1077, 348] width 31 height 31
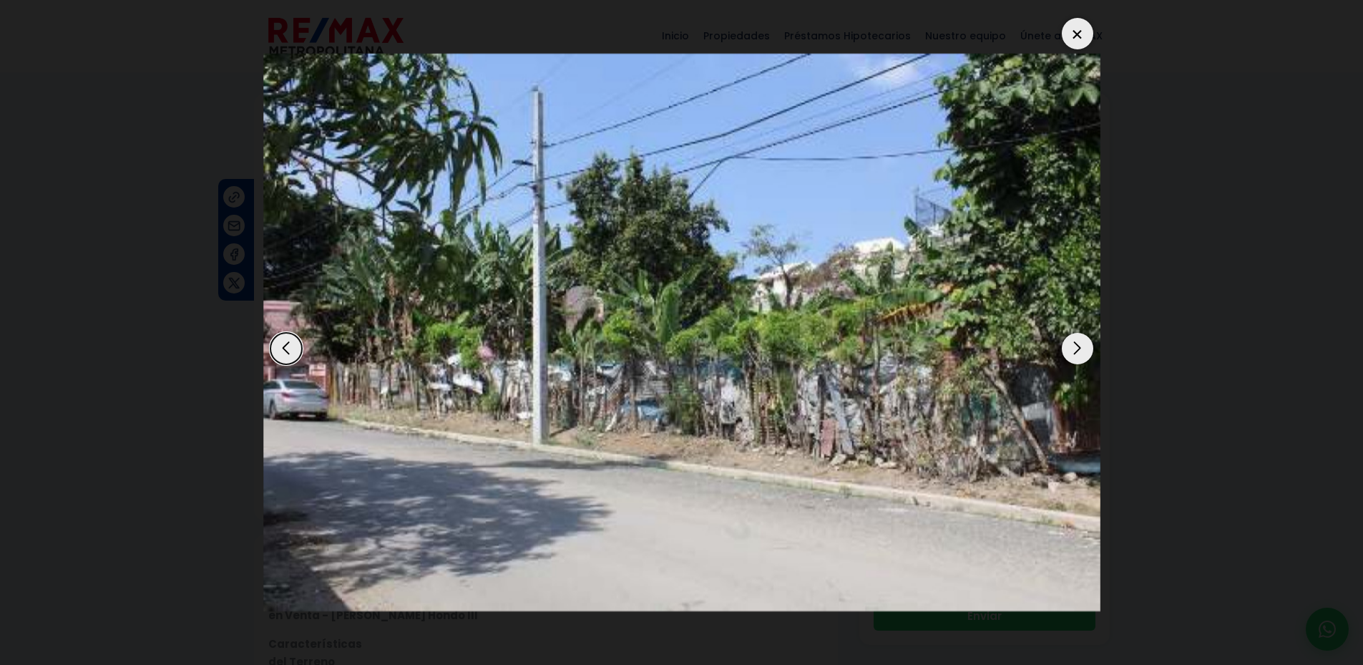
click at [1087, 349] on div "Next slide" at bounding box center [1077, 348] width 31 height 31
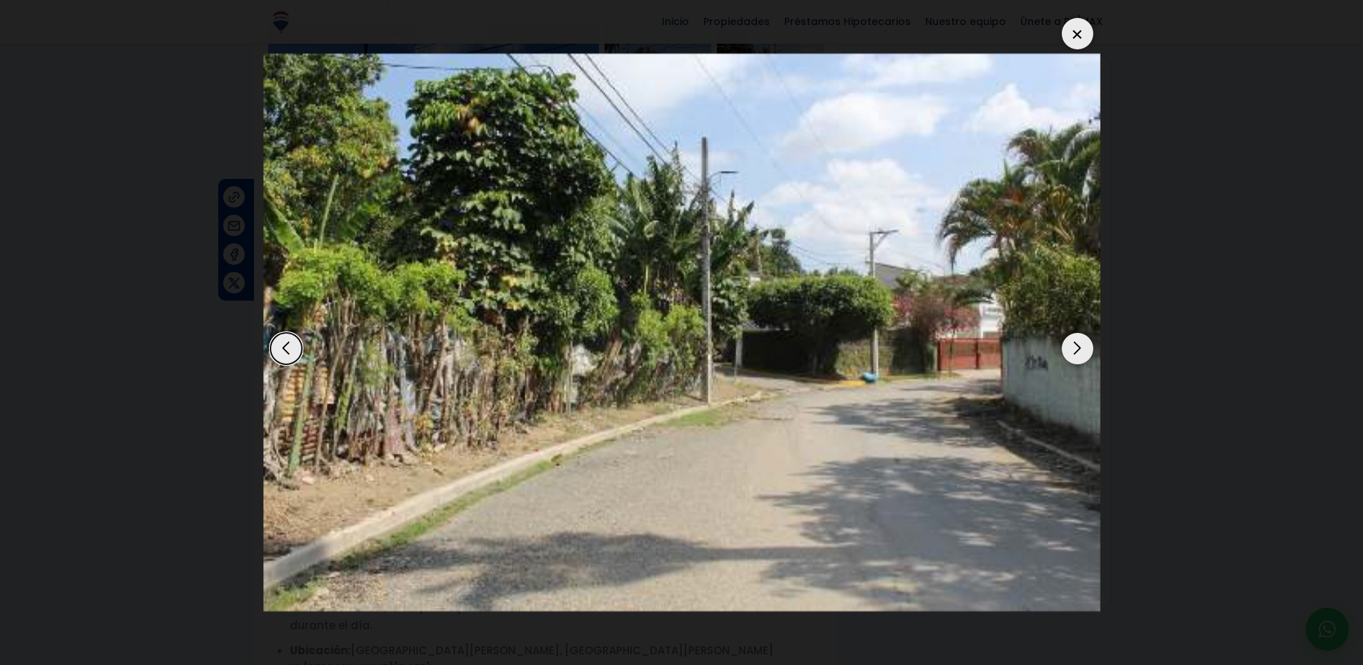
scroll to position [143, 0]
